Goal: Transaction & Acquisition: Subscribe to service/newsletter

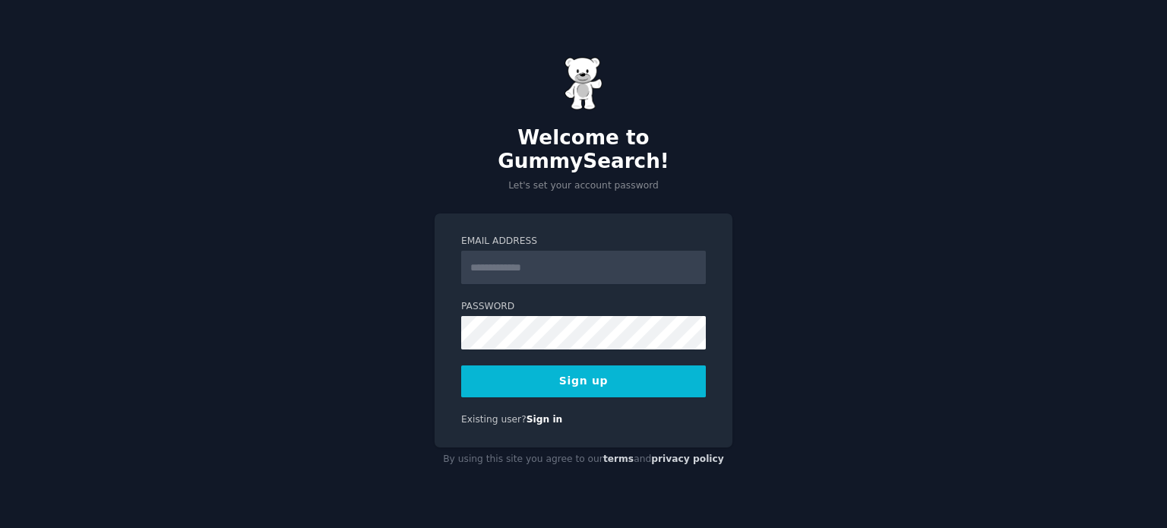
click at [519, 255] on input "Email Address" at bounding box center [583, 267] width 245 height 33
click at [510, 179] on p "Let's set your account password" at bounding box center [583, 186] width 298 height 14
click at [507, 260] on input "Email Address" at bounding box center [583, 267] width 245 height 33
type input "**********"
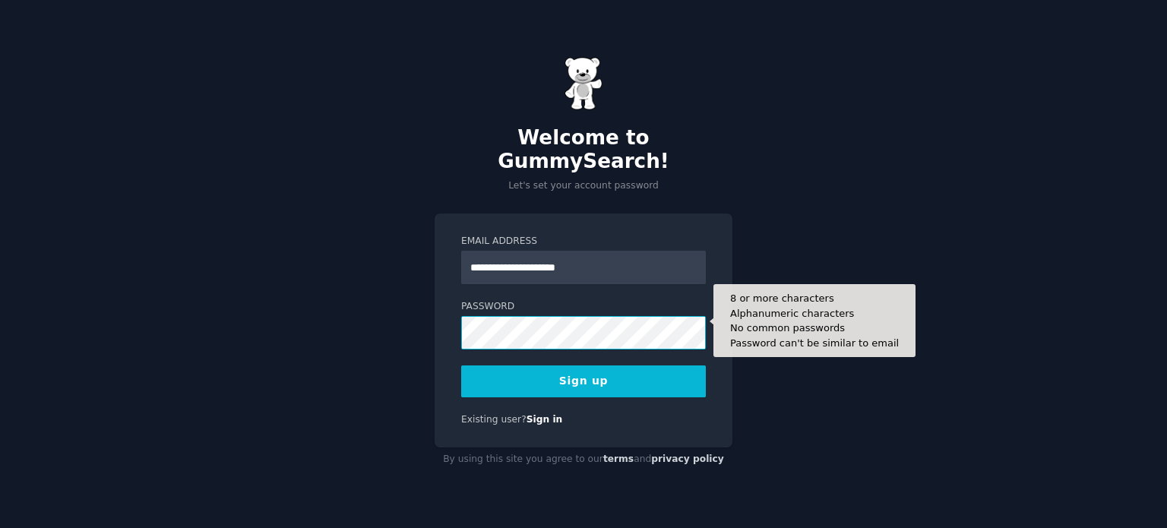
click at [461, 365] on button "Sign up" at bounding box center [583, 381] width 245 height 32
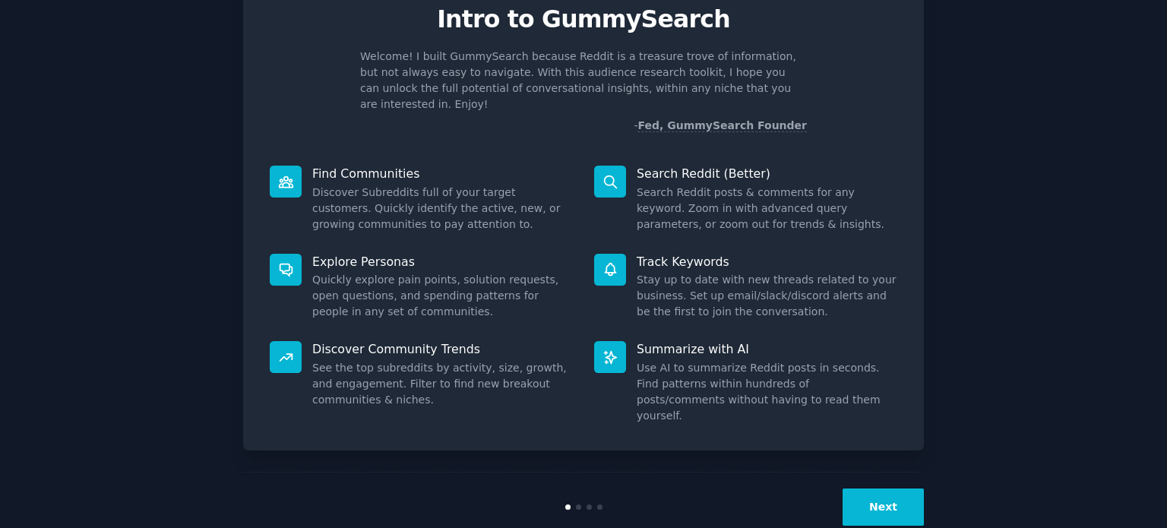
scroll to position [66, 0]
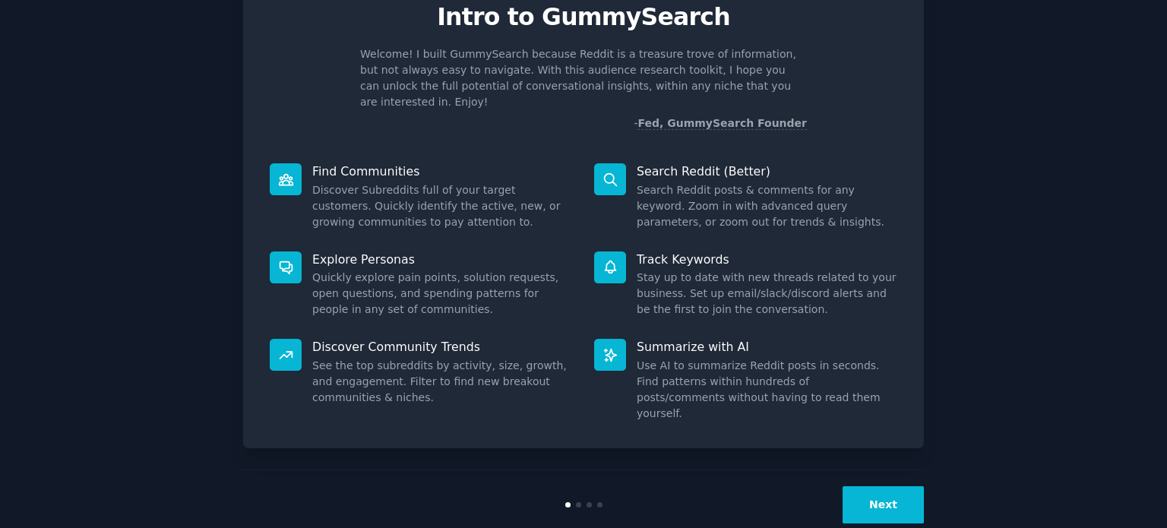
click at [886, 486] on button "Next" at bounding box center [882, 504] width 81 height 37
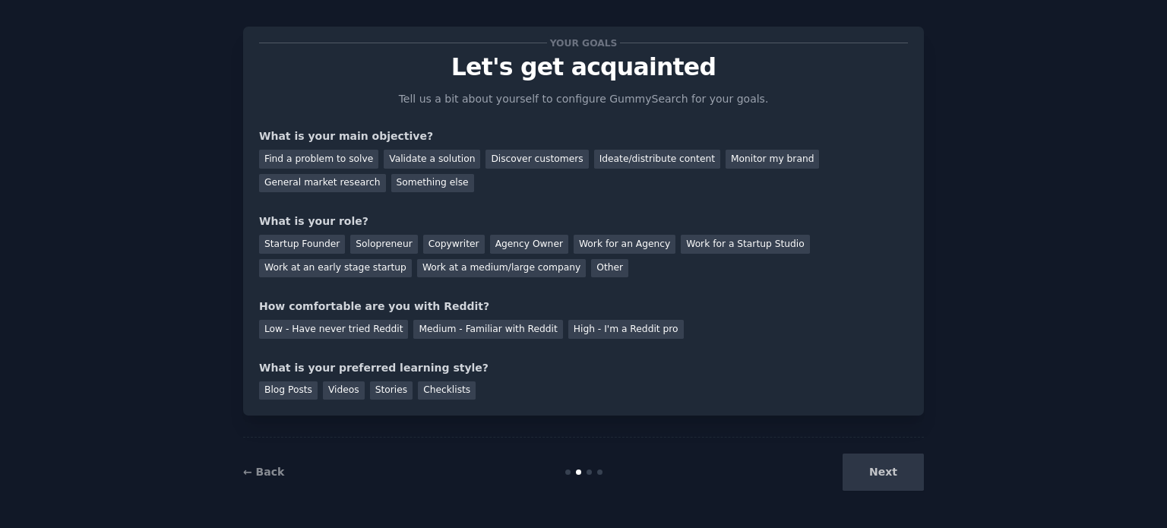
scroll to position [15, 0]
click at [306, 166] on div "Find a problem to solve" at bounding box center [318, 159] width 119 height 19
click at [386, 175] on div "General market research" at bounding box center [322, 184] width 127 height 19
click at [308, 163] on div "Find a problem to solve" at bounding box center [318, 159] width 119 height 19
click at [317, 248] on div "Startup Founder" at bounding box center [302, 244] width 86 height 19
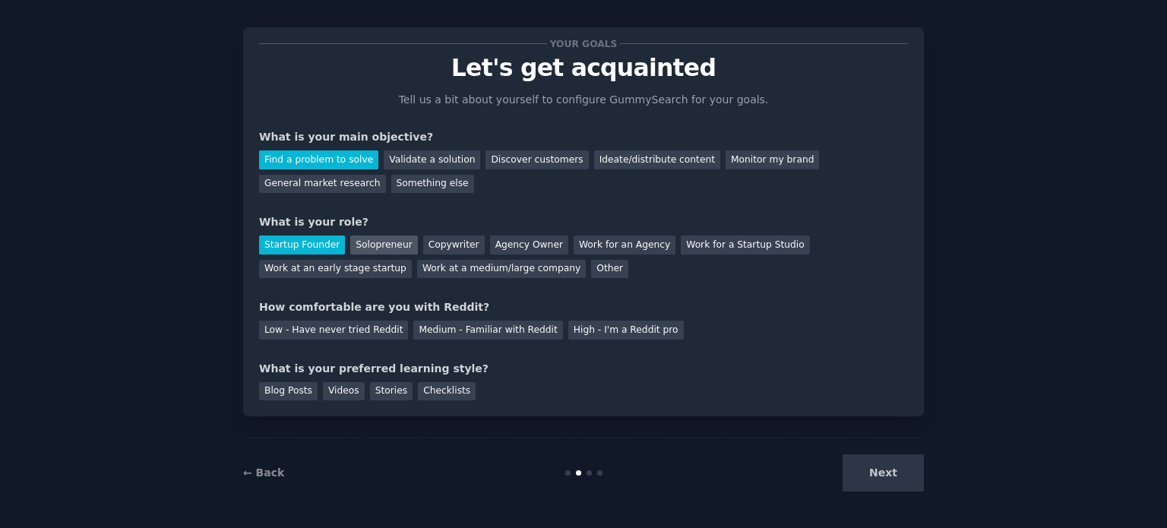
click at [369, 244] on div "Solopreneur" at bounding box center [383, 244] width 67 height 19
click at [374, 322] on div "Low - Have never tried Reddit" at bounding box center [333, 330] width 149 height 19
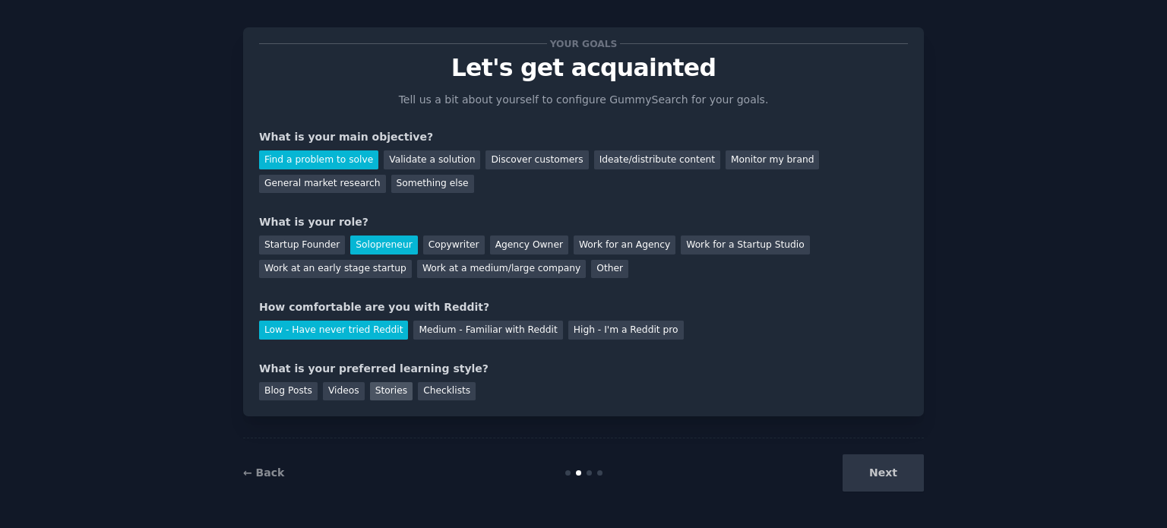
click at [396, 388] on div "Stories" at bounding box center [391, 391] width 43 height 19
click at [418, 389] on div "Checklists" at bounding box center [447, 391] width 58 height 19
click at [376, 394] on div "Stories" at bounding box center [391, 391] width 43 height 19
click at [341, 398] on div "Videos" at bounding box center [344, 391] width 42 height 19
click at [899, 479] on button "Next" at bounding box center [882, 472] width 81 height 37
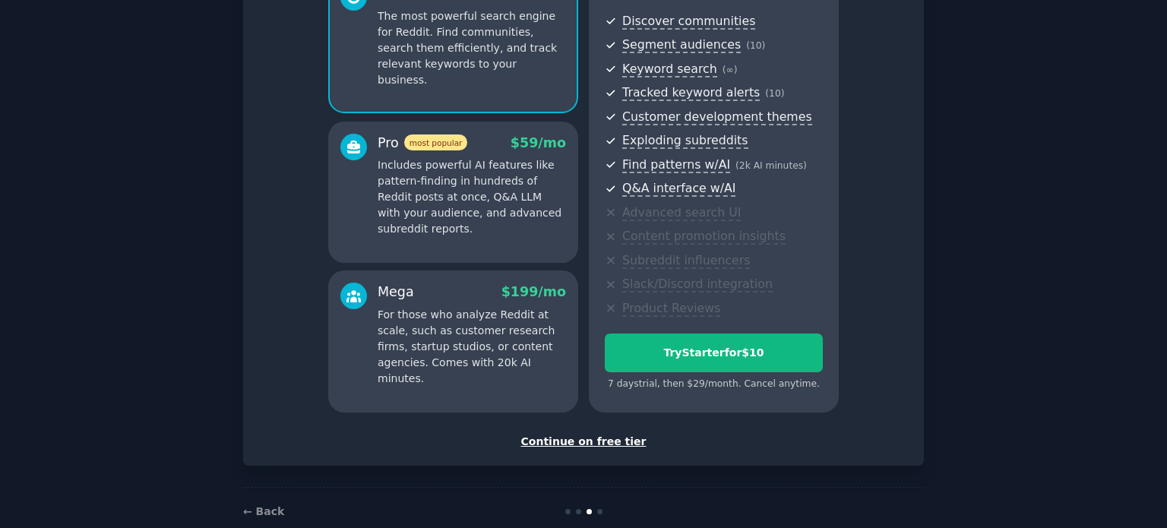
scroll to position [185, 0]
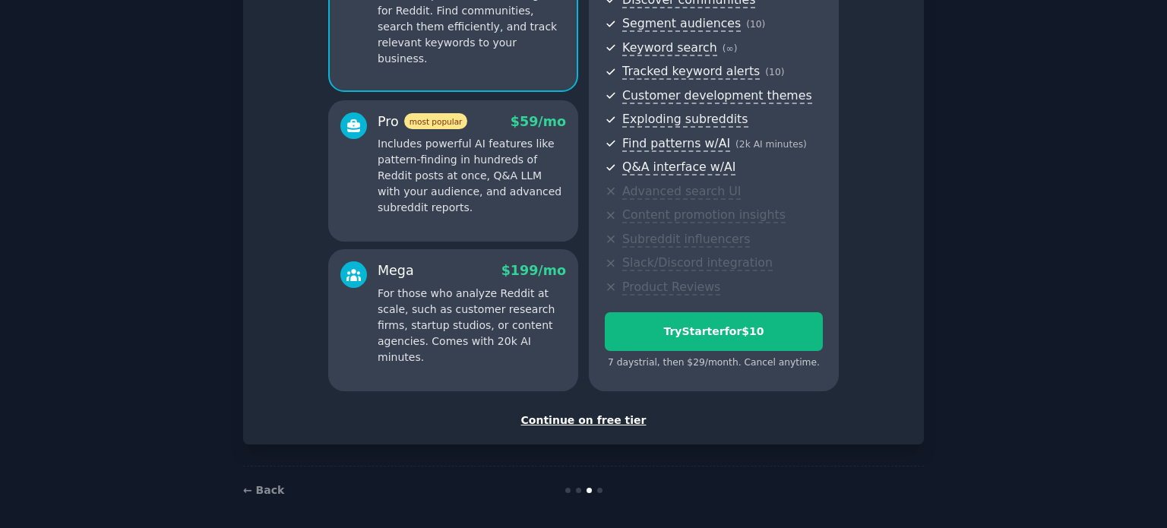
click at [567, 419] on div "Continue on free tier" at bounding box center [583, 420] width 649 height 16
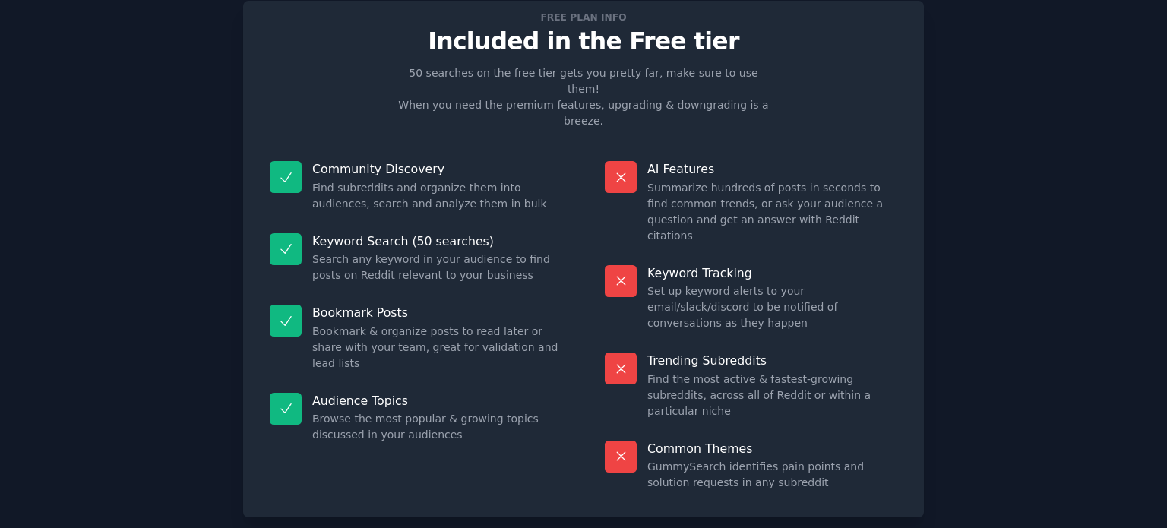
scroll to position [54, 0]
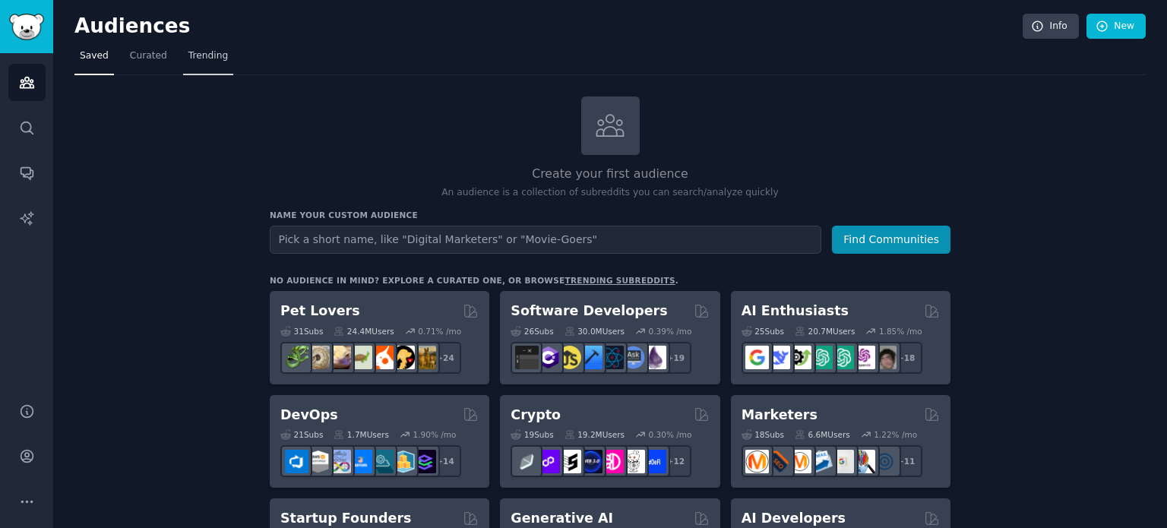
click at [186, 48] on link "Trending" at bounding box center [208, 59] width 50 height 31
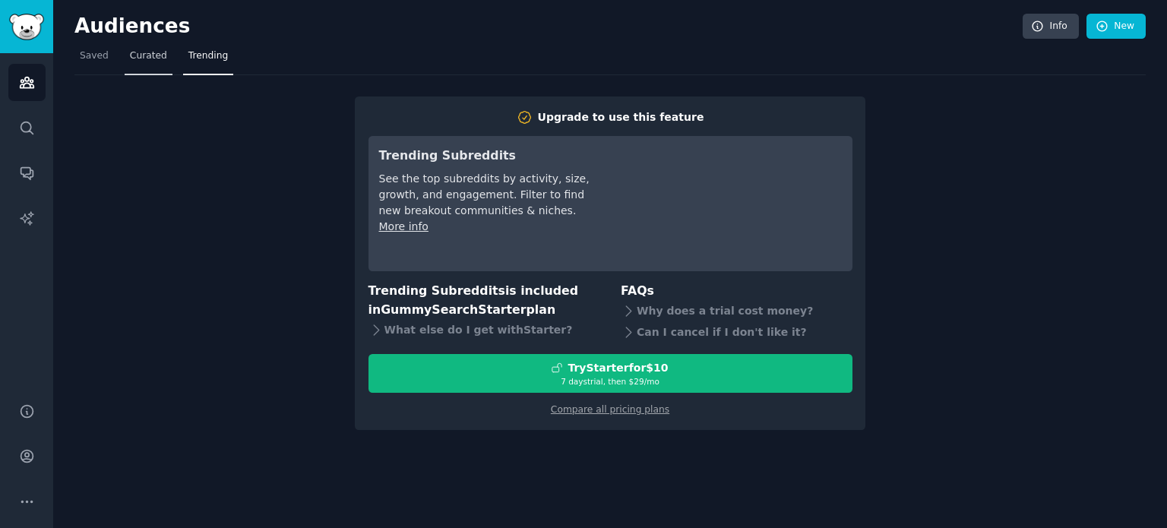
click at [143, 59] on span "Curated" at bounding box center [148, 56] width 37 height 14
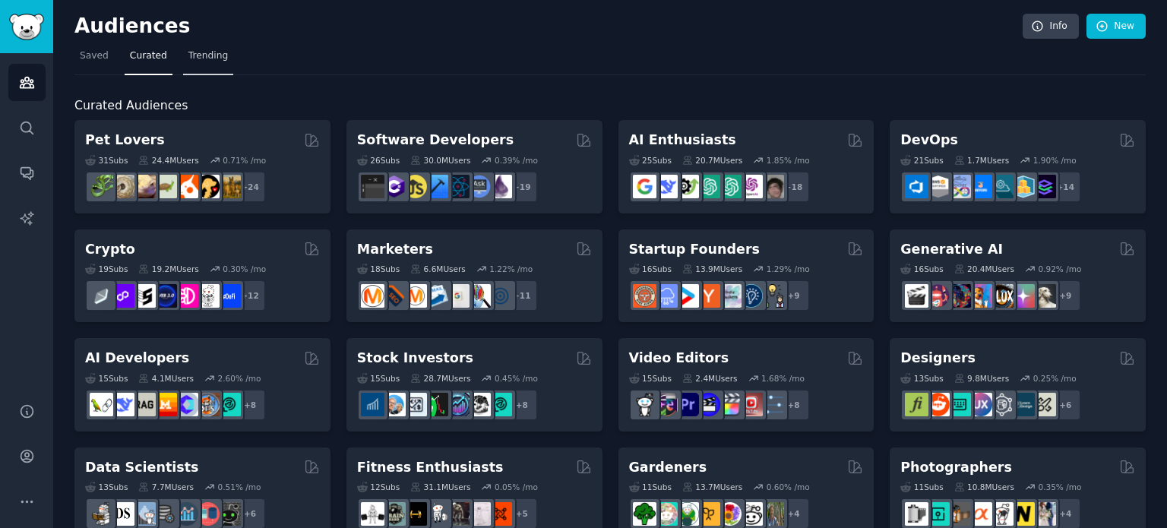
click at [183, 63] on link "Trending" at bounding box center [208, 59] width 50 height 31
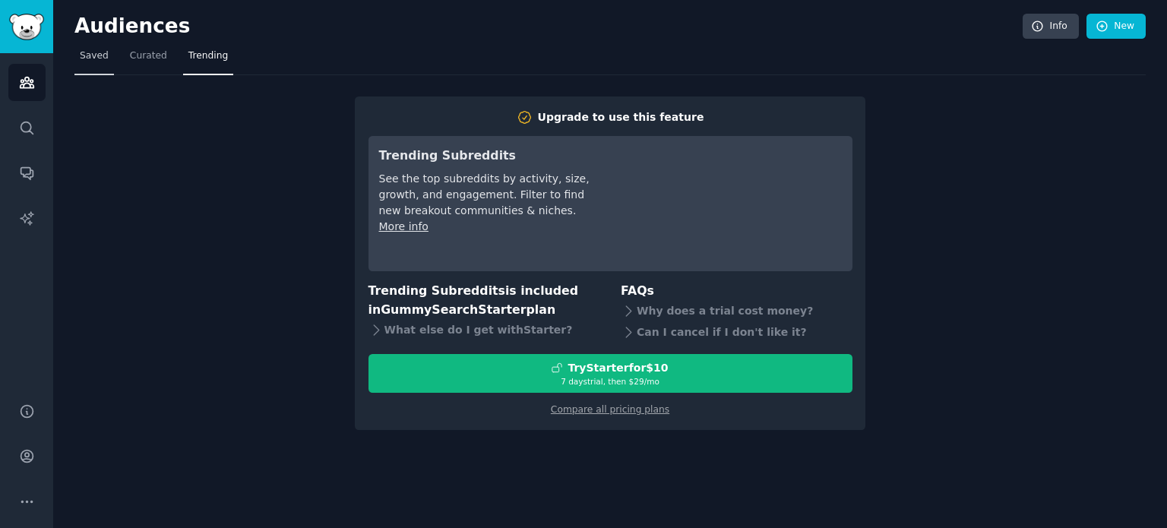
click at [84, 51] on span "Saved" at bounding box center [94, 56] width 29 height 14
